Goal: Find specific page/section: Find specific page/section

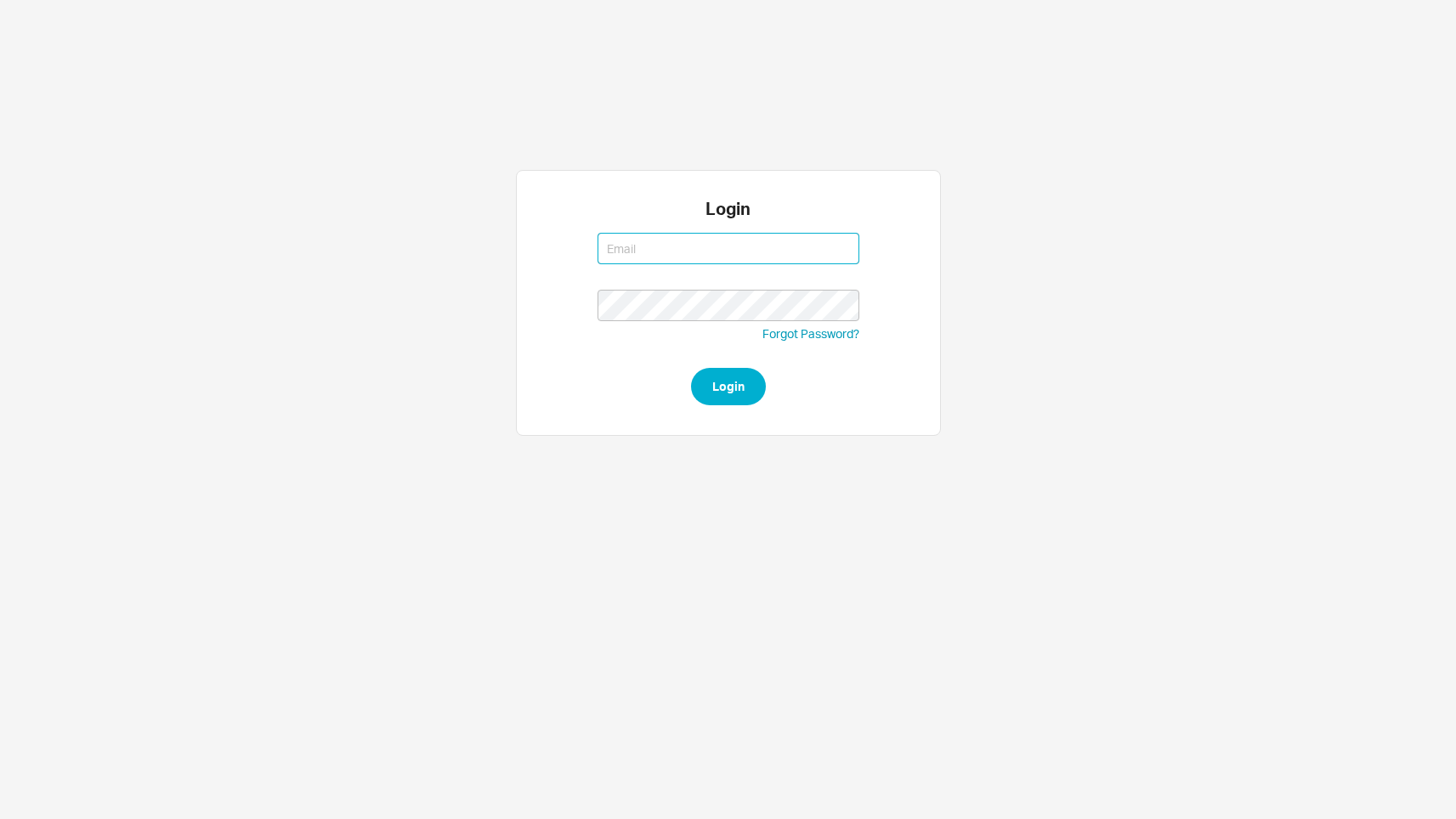
type input "tzvig@qualitybath.com"
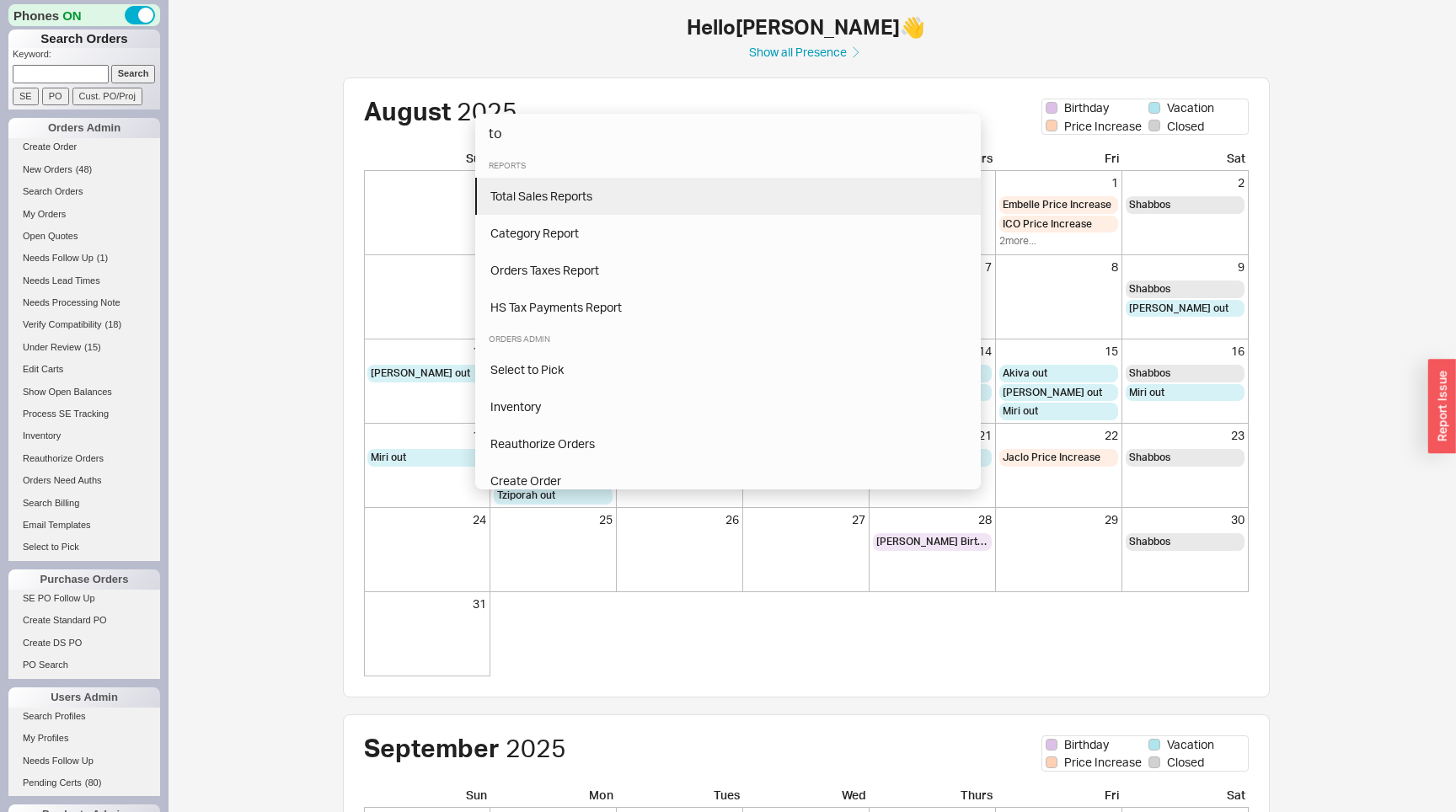
type input "to"
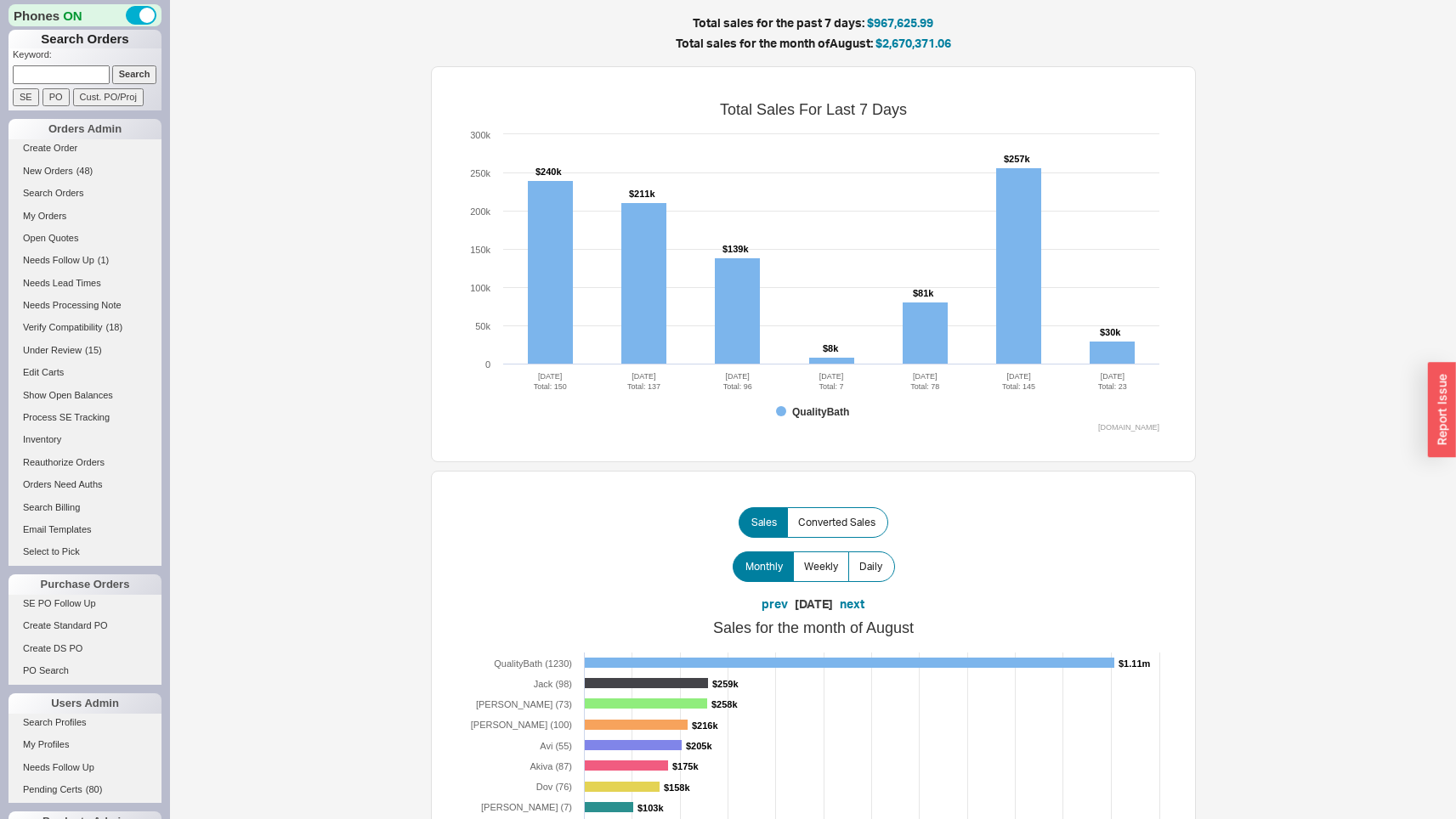
scroll to position [808, 0]
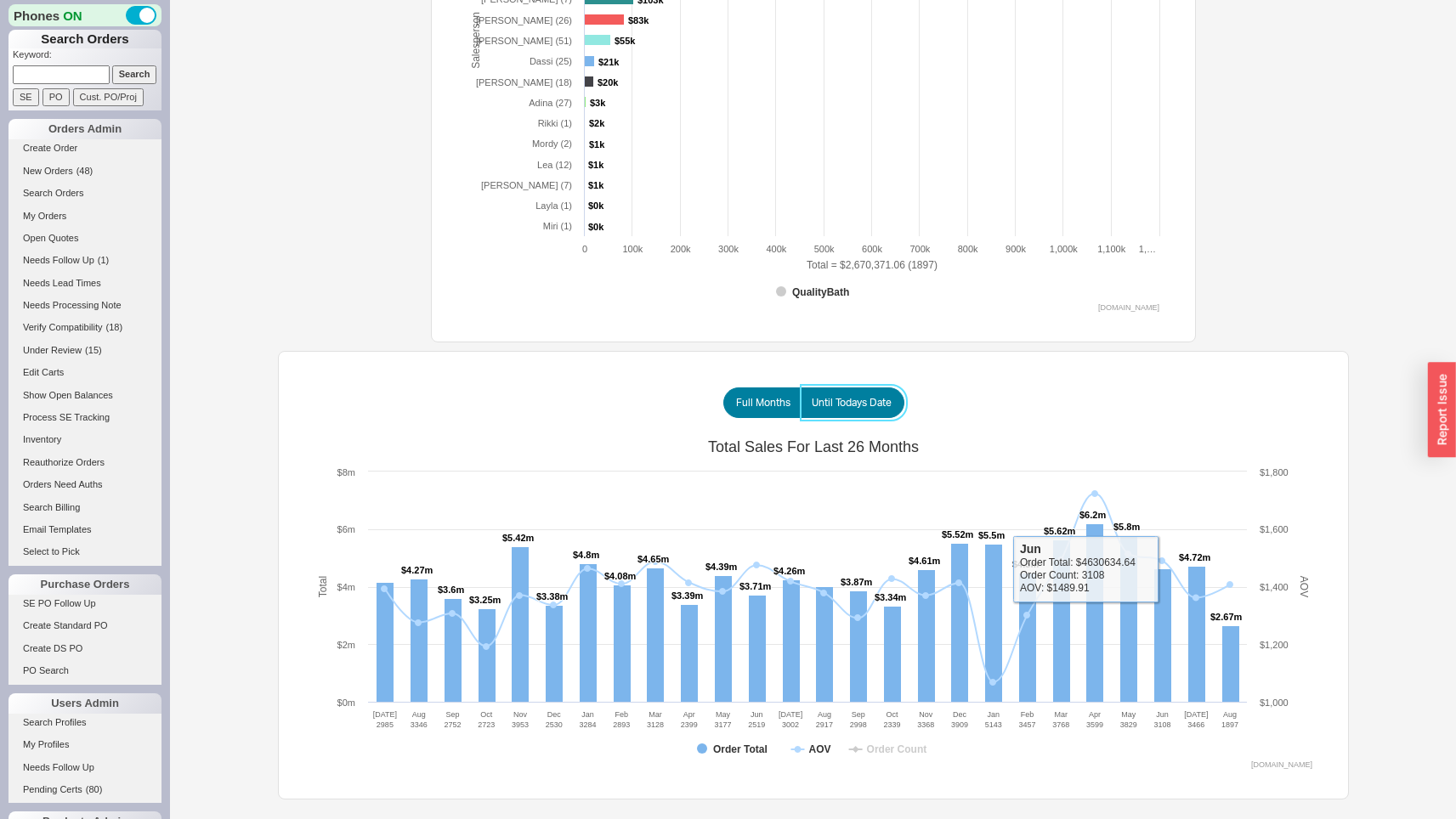
click at [828, 405] on span "Until Todays Date" at bounding box center [852, 403] width 80 height 14
click at [0, 0] on input "Until Todays Date" at bounding box center [0, 0] width 0 height 0
